Goal: Task Accomplishment & Management: Manage account settings

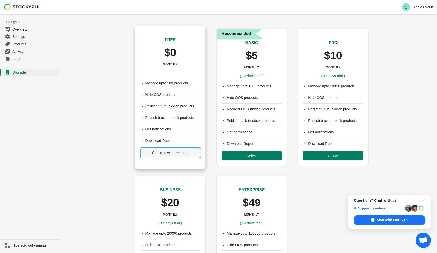
click at [154, 153] on span "Continue with free plan" at bounding box center [170, 153] width 36 height 4
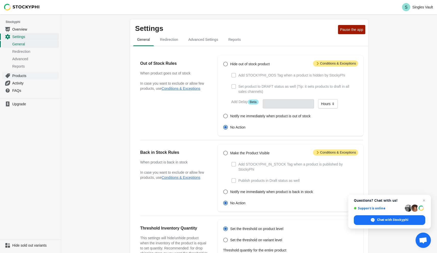
click at [29, 75] on span "Products" at bounding box center [35, 75] width 46 height 5
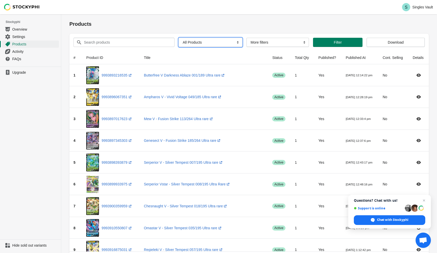
click at [224, 42] on select "All Products InStock InStock Published InStock Un-Published OOS OOS Published O…" at bounding box center [210, 42] width 64 height 9
click at [270, 40] on select "More filters Delayed product hide" at bounding box center [277, 42] width 62 height 9
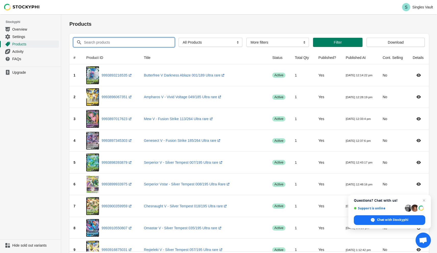
click at [153, 44] on input "Search products" at bounding box center [125, 42] width 82 height 9
type input "altaria"
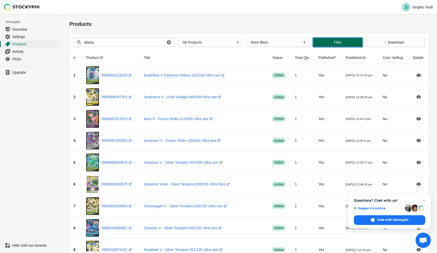
click at [319, 45] on button "Filter" at bounding box center [337, 42] width 49 height 9
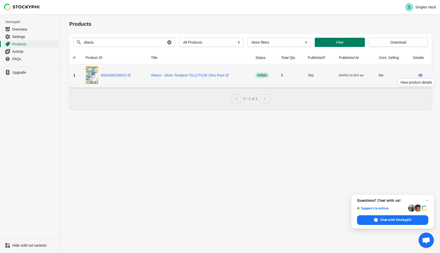
click at [420, 74] on icon at bounding box center [421, 75] width 4 height 3
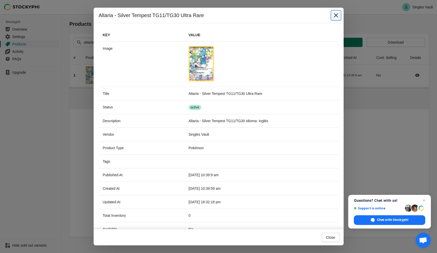
click at [335, 17] on icon "Close" at bounding box center [335, 15] width 5 height 5
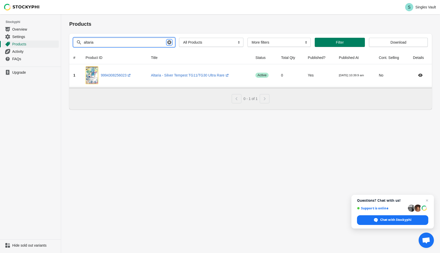
click at [167, 41] on icon "button" at bounding box center [169, 42] width 4 height 4
click at [23, 33] on link "Settings" at bounding box center [30, 36] width 57 height 7
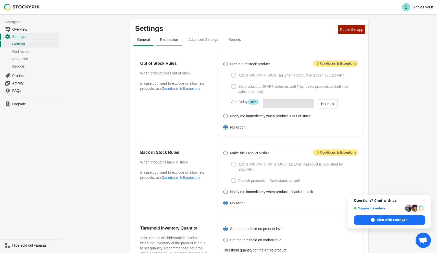
click at [171, 40] on span "Redirection" at bounding box center [169, 39] width 26 height 9
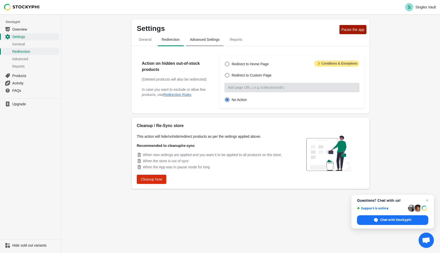
click at [198, 38] on span "Advanced Settings" at bounding box center [205, 39] width 38 height 9
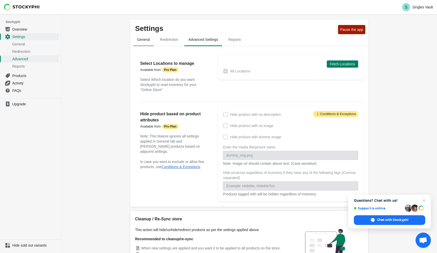
click at [149, 41] on span "General" at bounding box center [143, 39] width 21 height 9
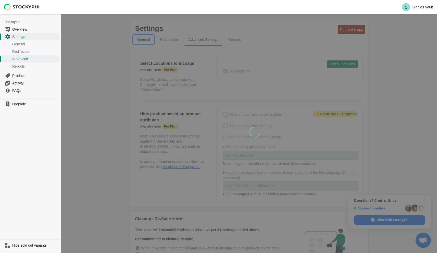
select select "hours"
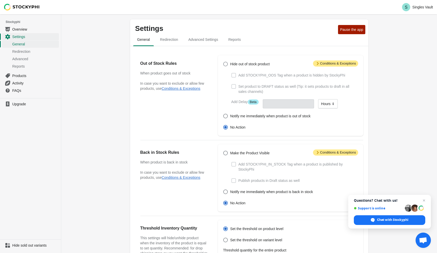
click at [224, 63] on span at bounding box center [225, 64] width 5 height 5
click at [223, 62] on input "Hide out of stock product" at bounding box center [223, 62] width 0 height 0
radio input "true"
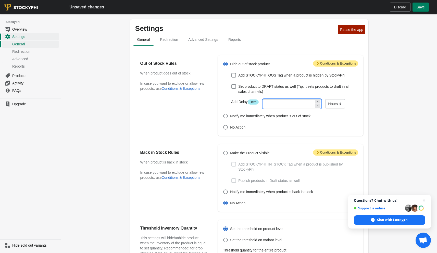
click at [305, 103] on input "number" at bounding box center [288, 103] width 51 height 9
click at [291, 93] on span "Set product to DRAFT status as well (Tip: it sets products to draft in all sale…" at bounding box center [298, 89] width 120 height 10
click at [231, 84] on input "Set product to DRAFT status as well (Tip: it sets products to draft in all sale…" at bounding box center [231, 84] width 0 height 0
checkbox input "true"
click at [415, 9] on button "Save" at bounding box center [420, 7] width 16 height 9
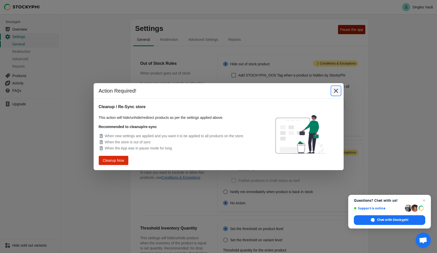
click at [335, 91] on icon "Close" at bounding box center [335, 90] width 4 height 4
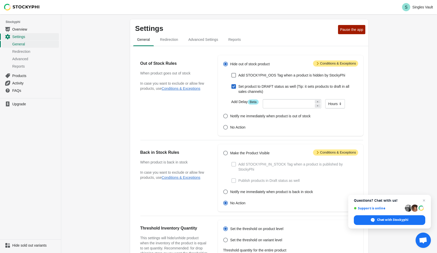
click at [379, 79] on div "Settings Pause the app General Redirection Advanced Settings Reports General Re…" at bounding box center [248, 193] width 375 height 358
click at [352, 31] on span "Pause the app" at bounding box center [351, 30] width 23 height 4
